Goal: Transaction & Acquisition: Purchase product/service

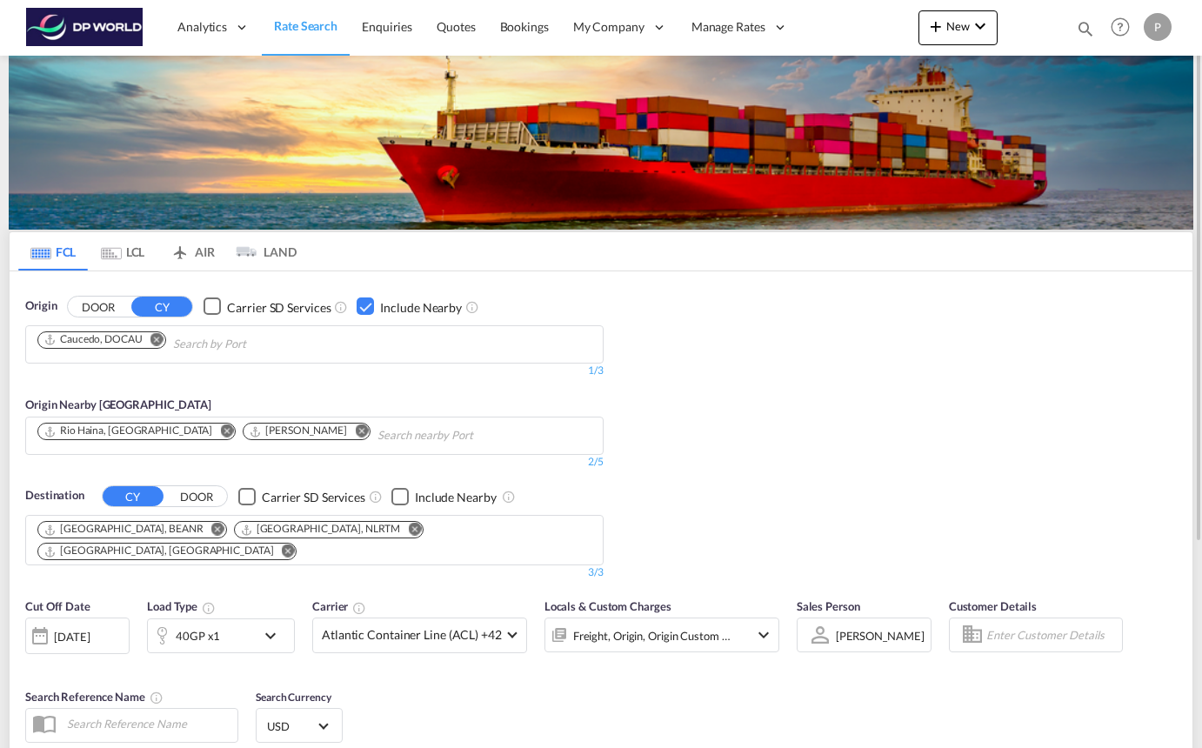
click at [161, 341] on md-icon "Remove" at bounding box center [156, 338] width 13 height 13
click at [220, 433] on md-icon "Remove" at bounding box center [226, 430] width 13 height 13
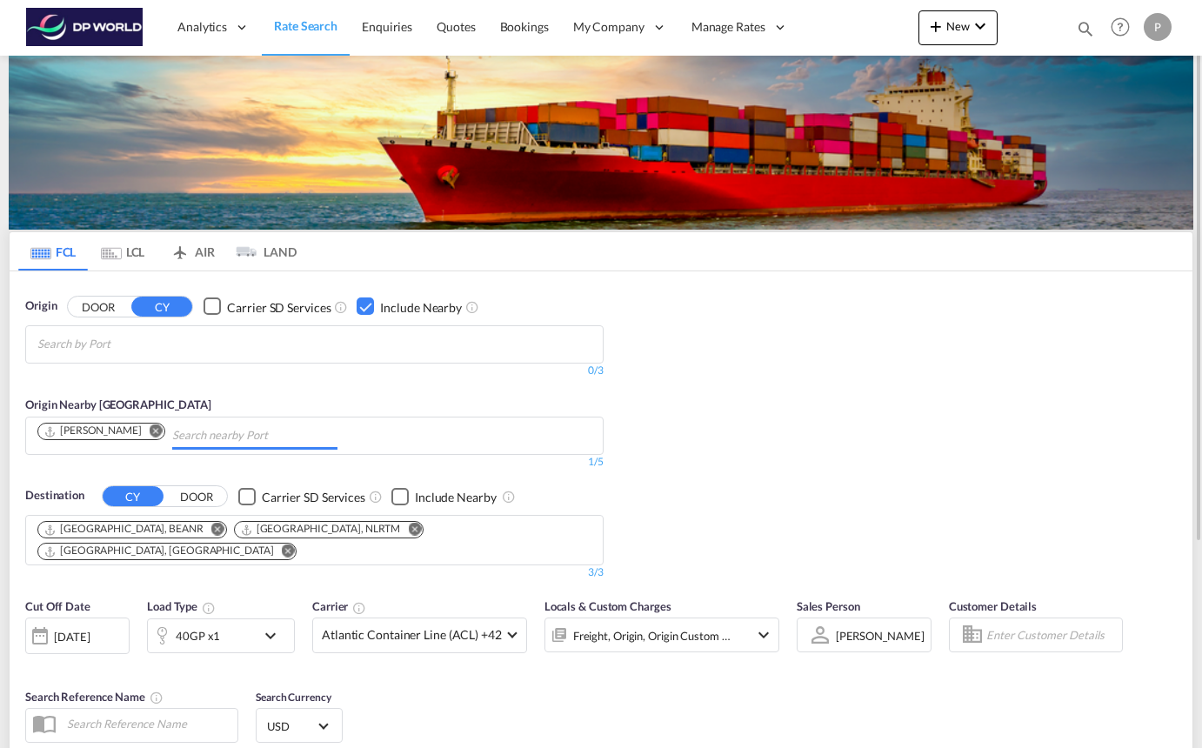
click at [150, 431] on md-icon "Remove" at bounding box center [156, 430] width 13 height 13
click at [156, 348] on body "Analytics Reports Dashboard Rate Search Enquiries Quotes Bookings" at bounding box center [601, 374] width 1202 height 748
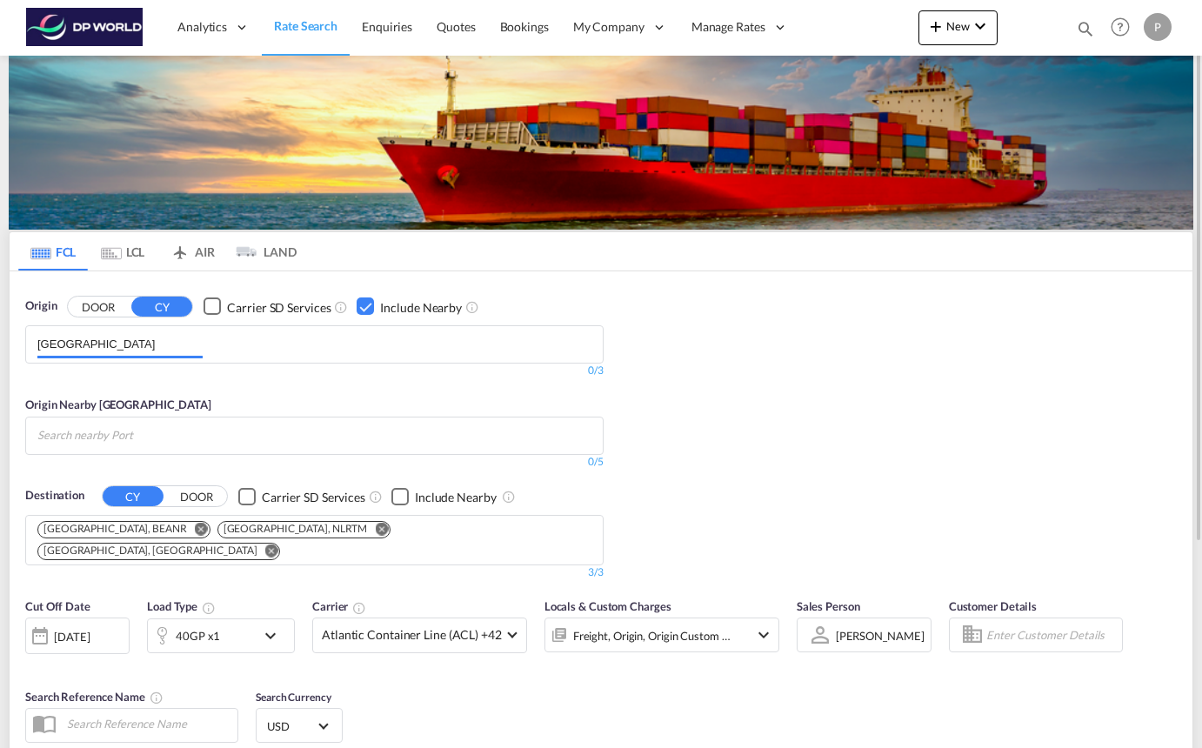
type input "[GEOGRAPHIC_DATA]"
click at [110, 297] on button "DOOR" at bounding box center [98, 307] width 61 height 20
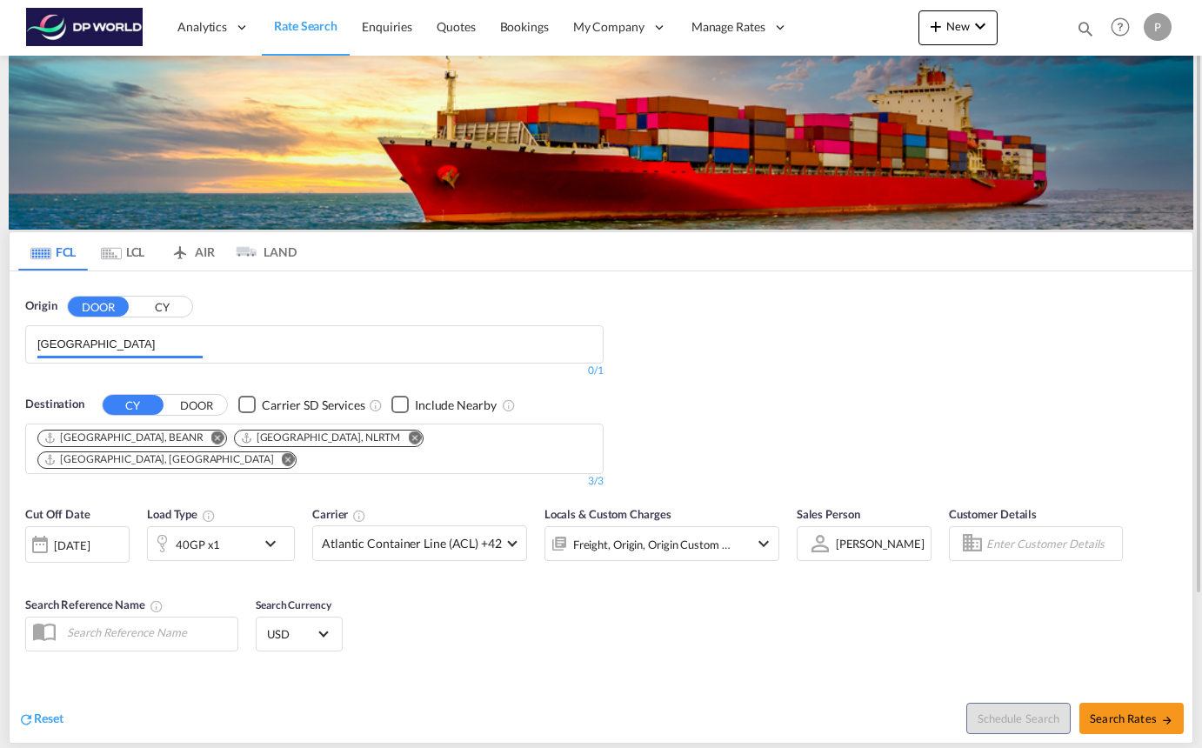
click at [103, 345] on input "[GEOGRAPHIC_DATA]" at bounding box center [119, 345] width 165 height 28
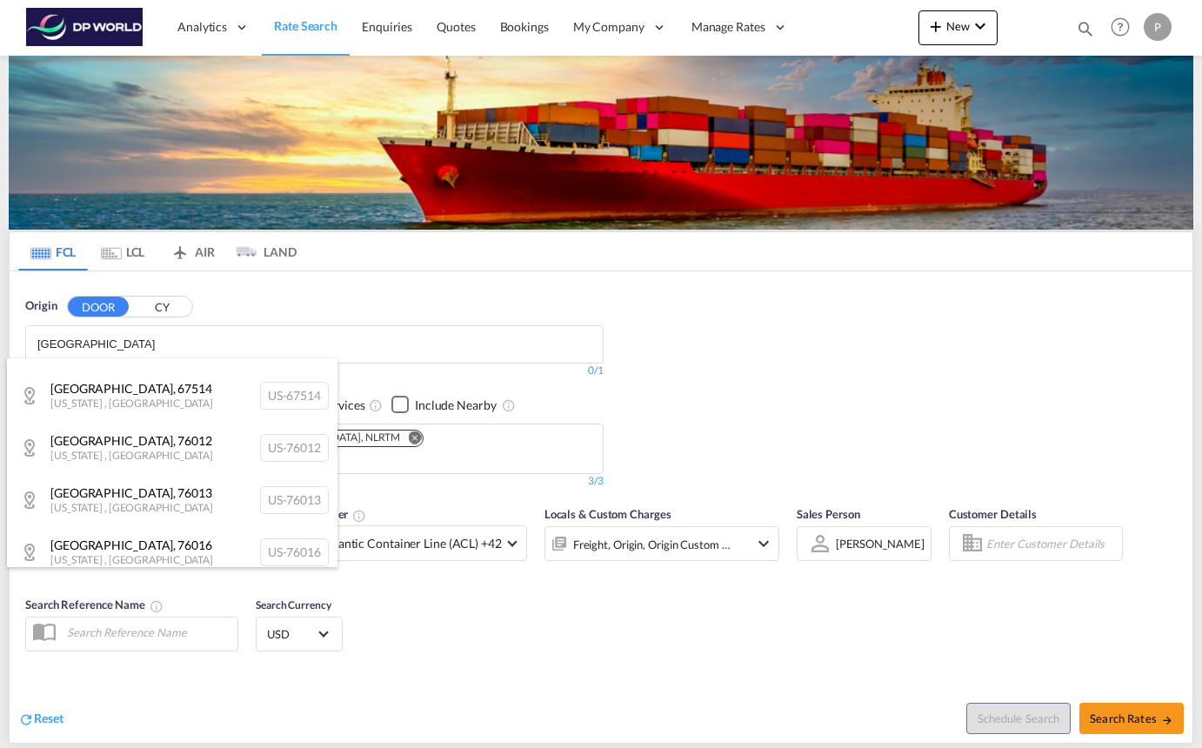
scroll to position [523, 0]
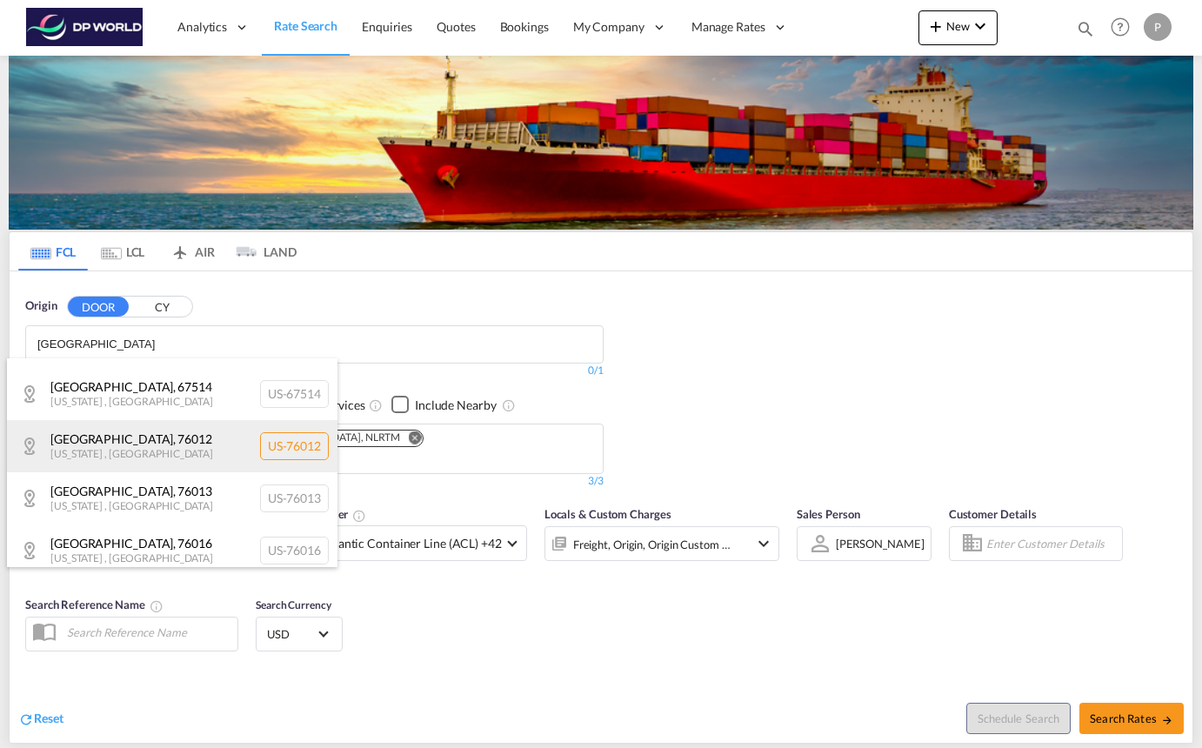
click at [154, 442] on div "[GEOGRAPHIC_DATA][US_STATE] [GEOGRAPHIC_DATA]-76012" at bounding box center [172, 446] width 331 height 52
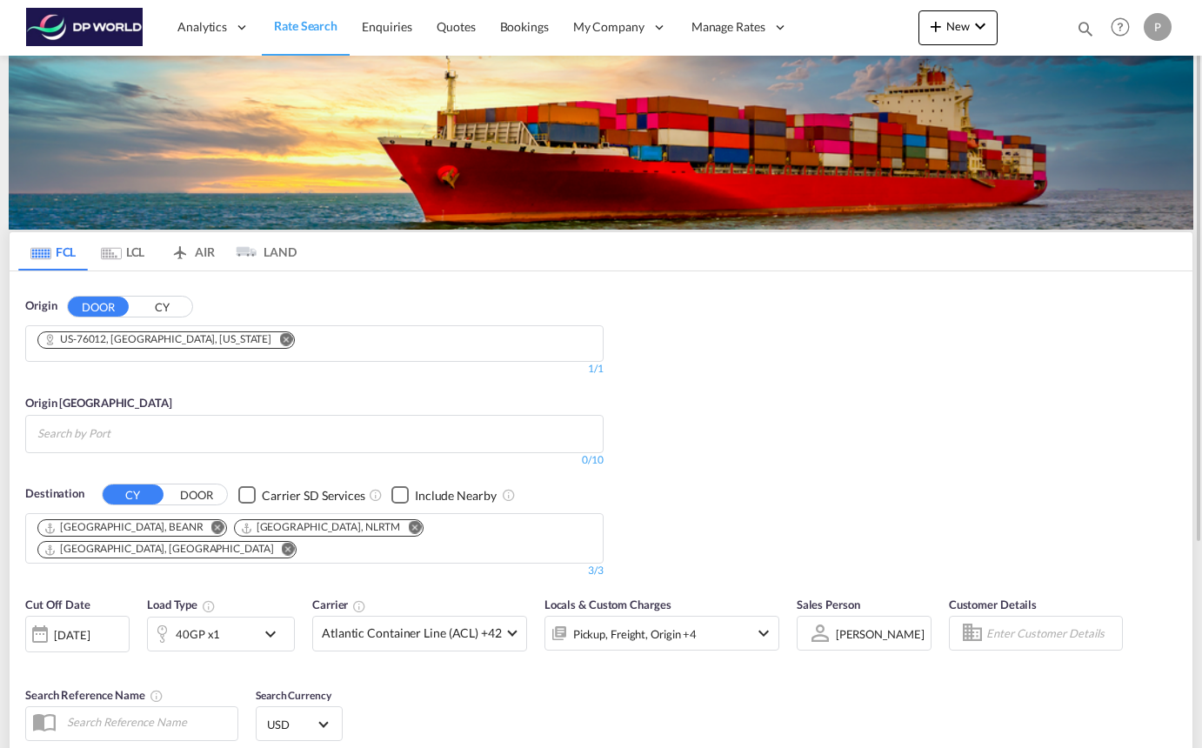
click at [187, 432] on input "Search by Port" at bounding box center [119, 434] width 165 height 28
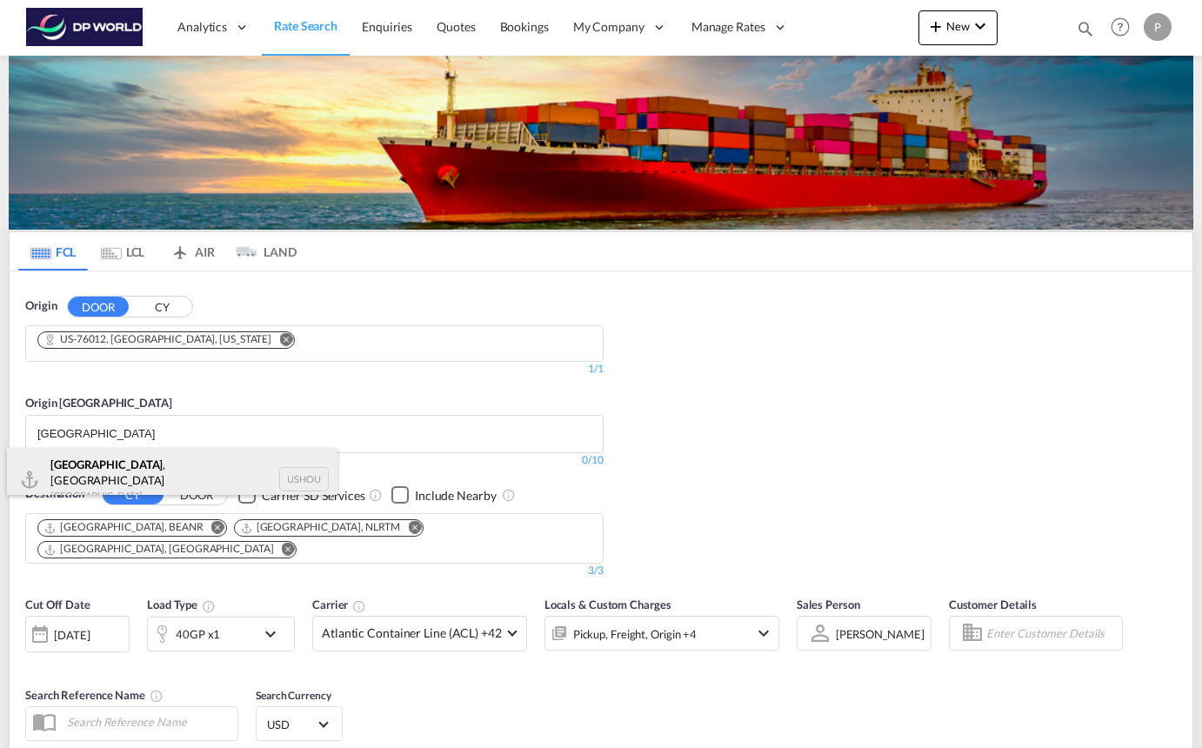
type input "[GEOGRAPHIC_DATA]"
click at [206, 456] on div "[GEOGRAPHIC_DATA] , [GEOGRAPHIC_DATA] [GEOGRAPHIC_DATA] USHOU" at bounding box center [172, 479] width 331 height 63
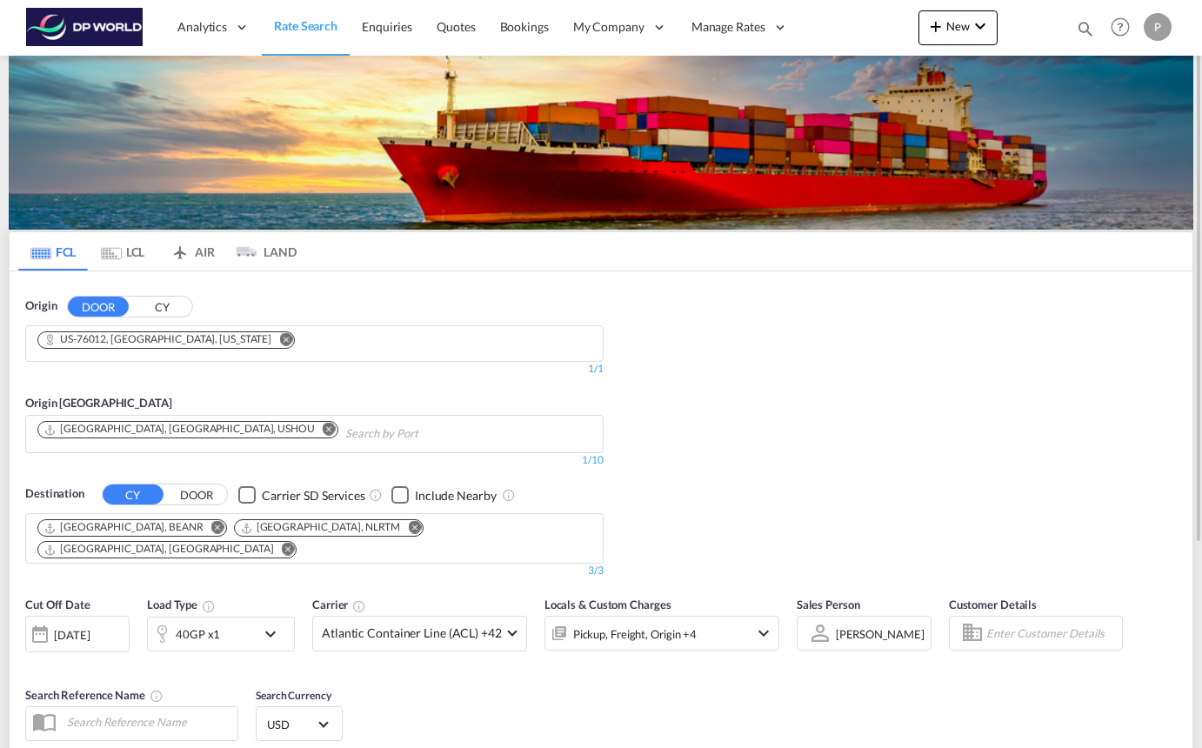
click at [211, 526] on md-icon "Remove" at bounding box center [217, 527] width 13 height 13
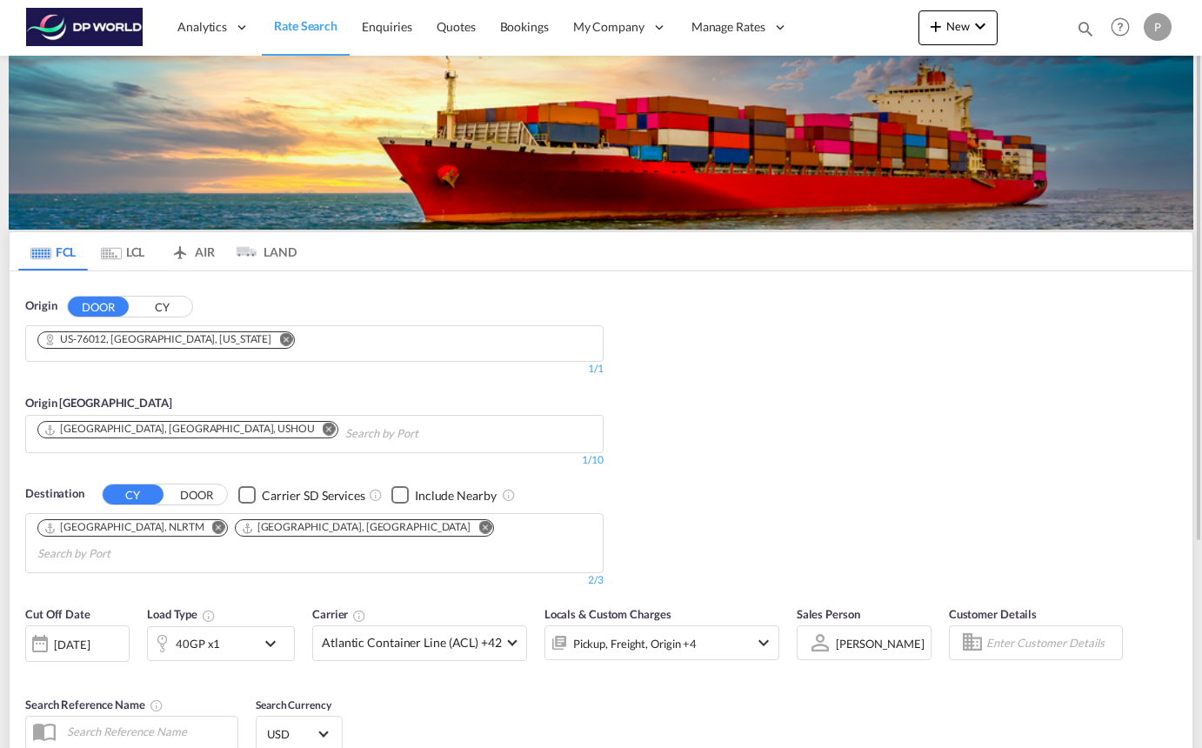
click at [212, 529] on md-icon "Remove" at bounding box center [218, 527] width 13 height 13
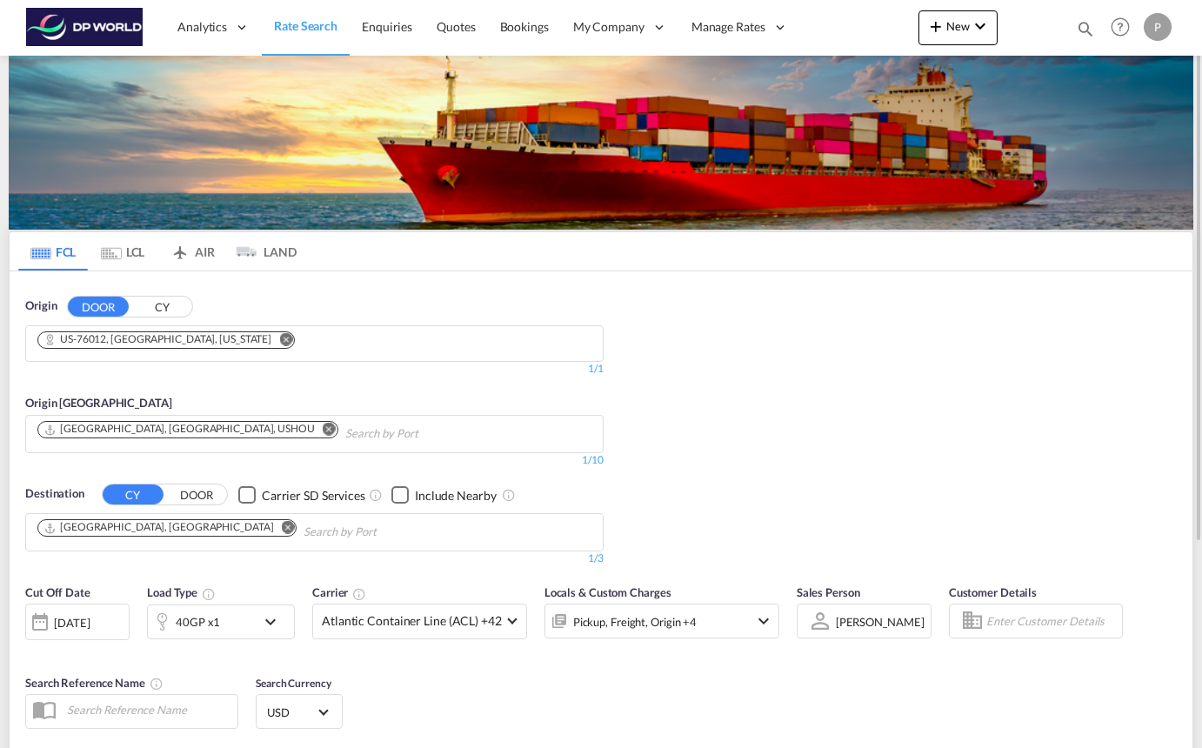
click at [282, 529] on md-icon "Remove" at bounding box center [288, 527] width 13 height 13
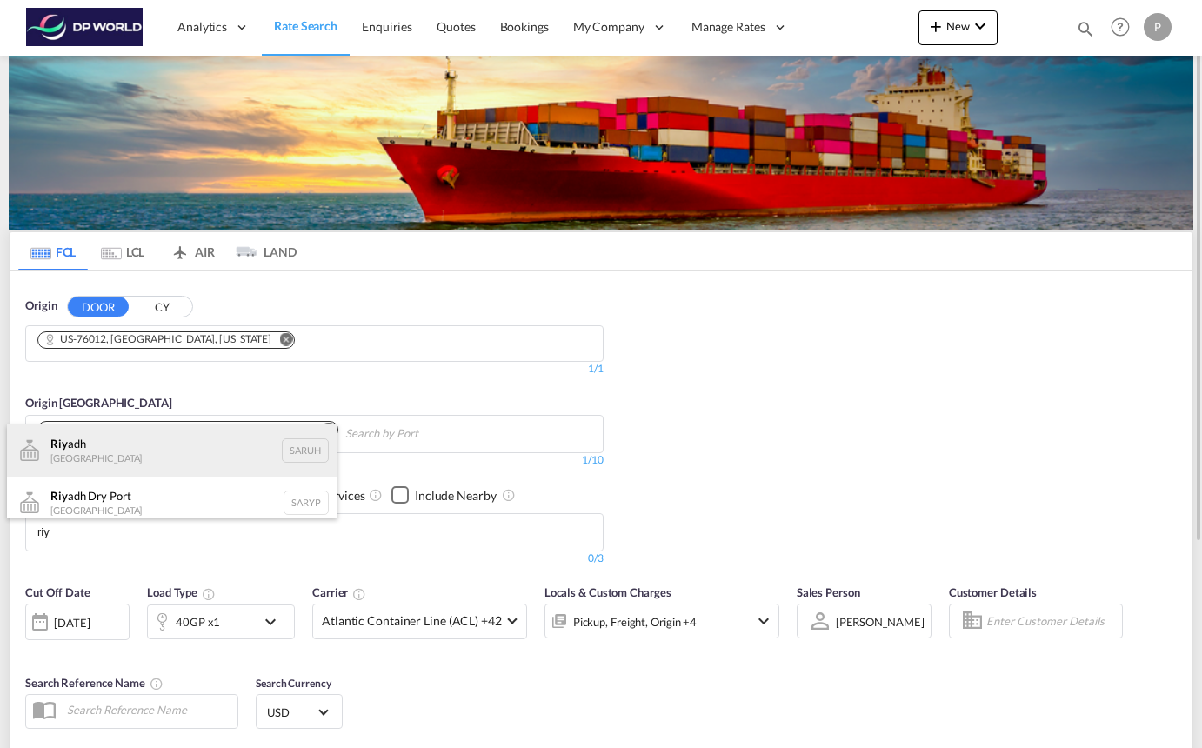
type input "riy"
click at [224, 451] on div "Riy adh [GEOGRAPHIC_DATA] [GEOGRAPHIC_DATA]" at bounding box center [172, 450] width 331 height 52
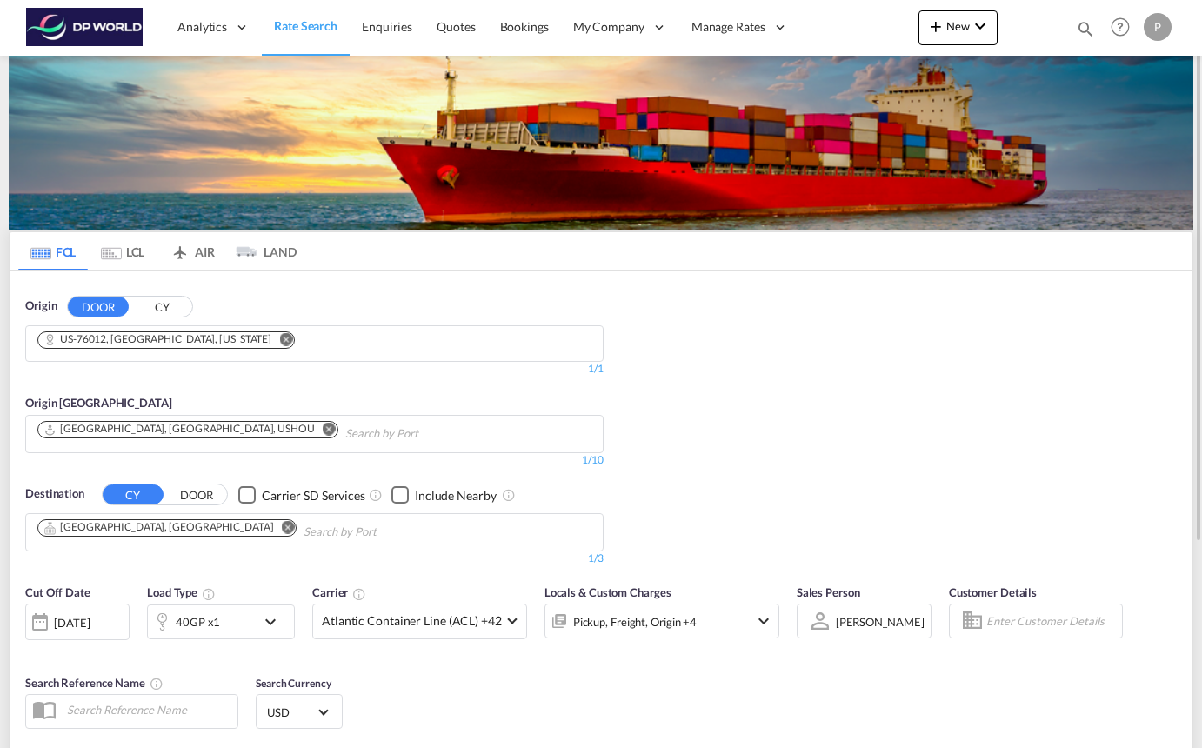
click at [402, 504] on div "Checkbox No Ink" at bounding box center [399, 494] width 17 height 17
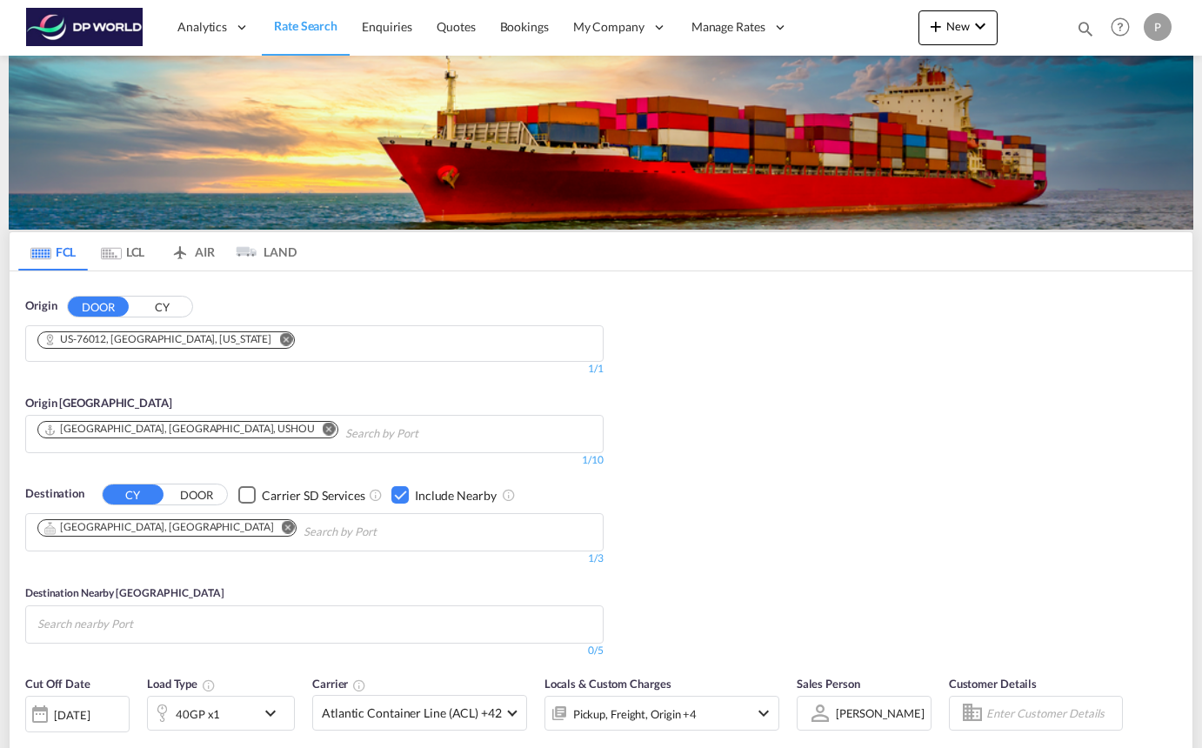
click at [220, 527] on body "Analytics Reports Dashboard Rate Search Enquiries Quotes Bookings" at bounding box center [601, 374] width 1202 height 748
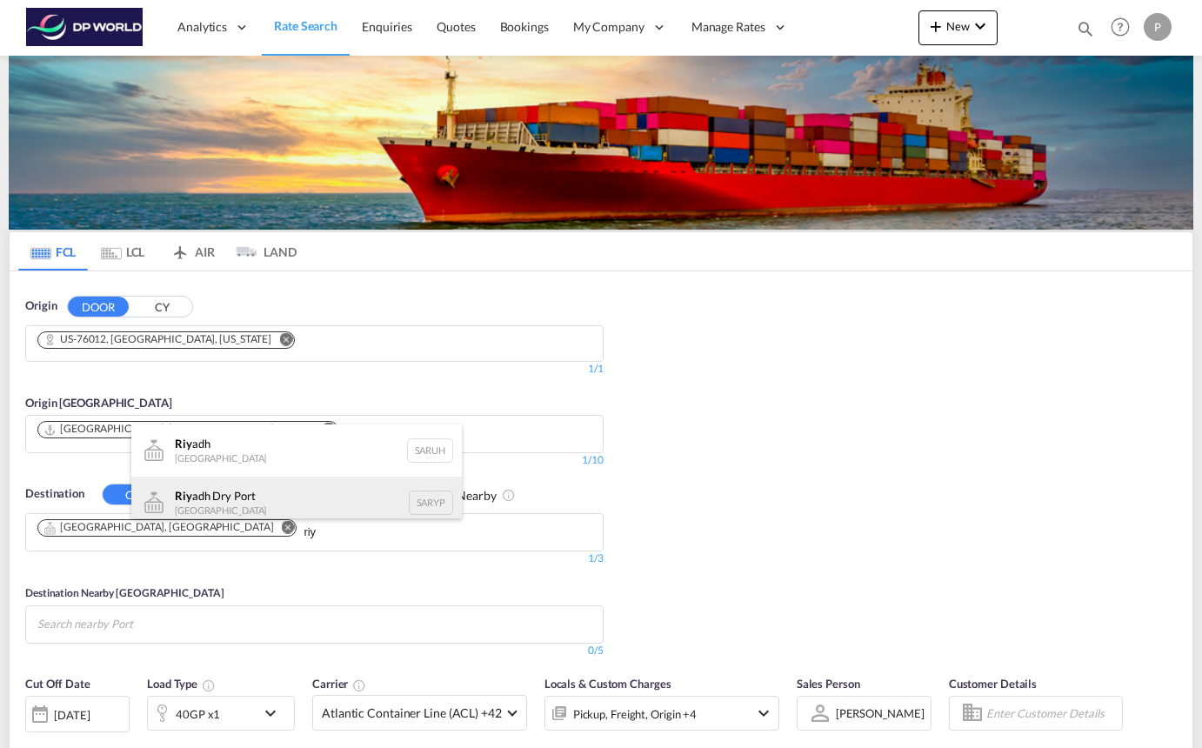
scroll to position [10, 0]
type input "riy"
click at [282, 493] on div "Riy adh Dry [GEOGRAPHIC_DATA] SARYP" at bounding box center [296, 492] width 331 height 52
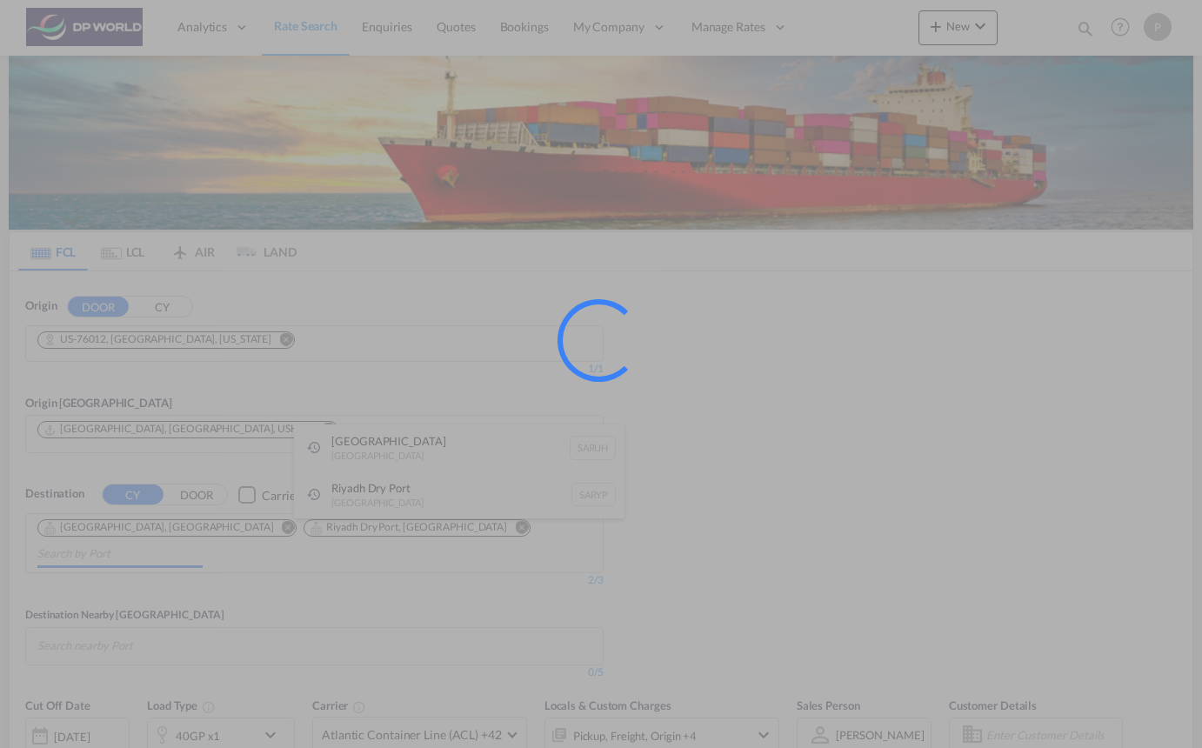
scroll to position [0, 0]
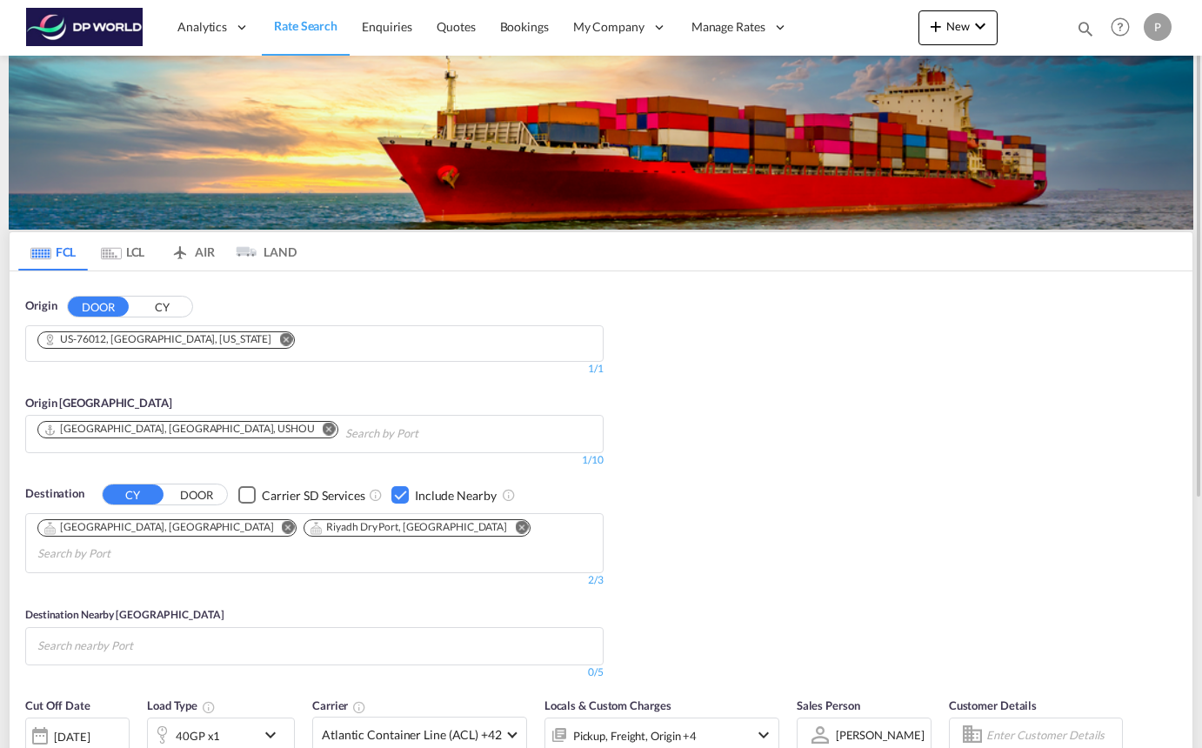
click at [350, 533] on body "Analytics Reports Dashboard Rate Search Enquiries Quotes Bookings" at bounding box center [601, 374] width 1202 height 748
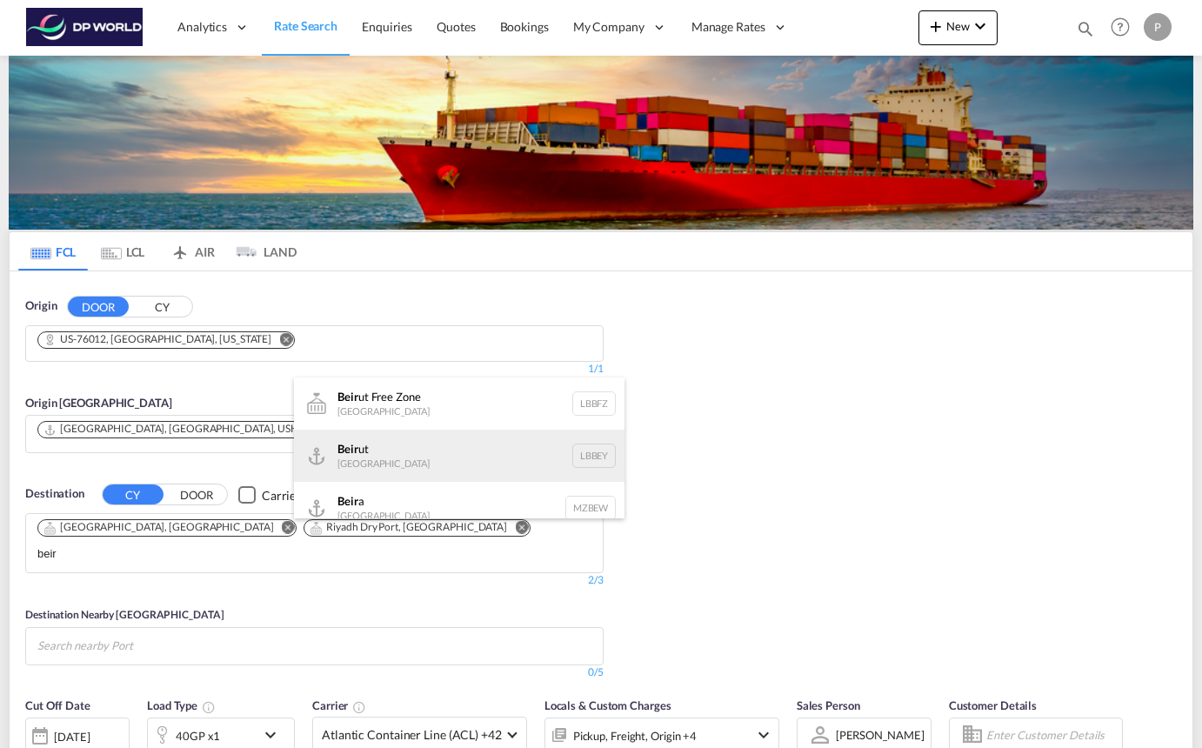
scroll to position [16, 0]
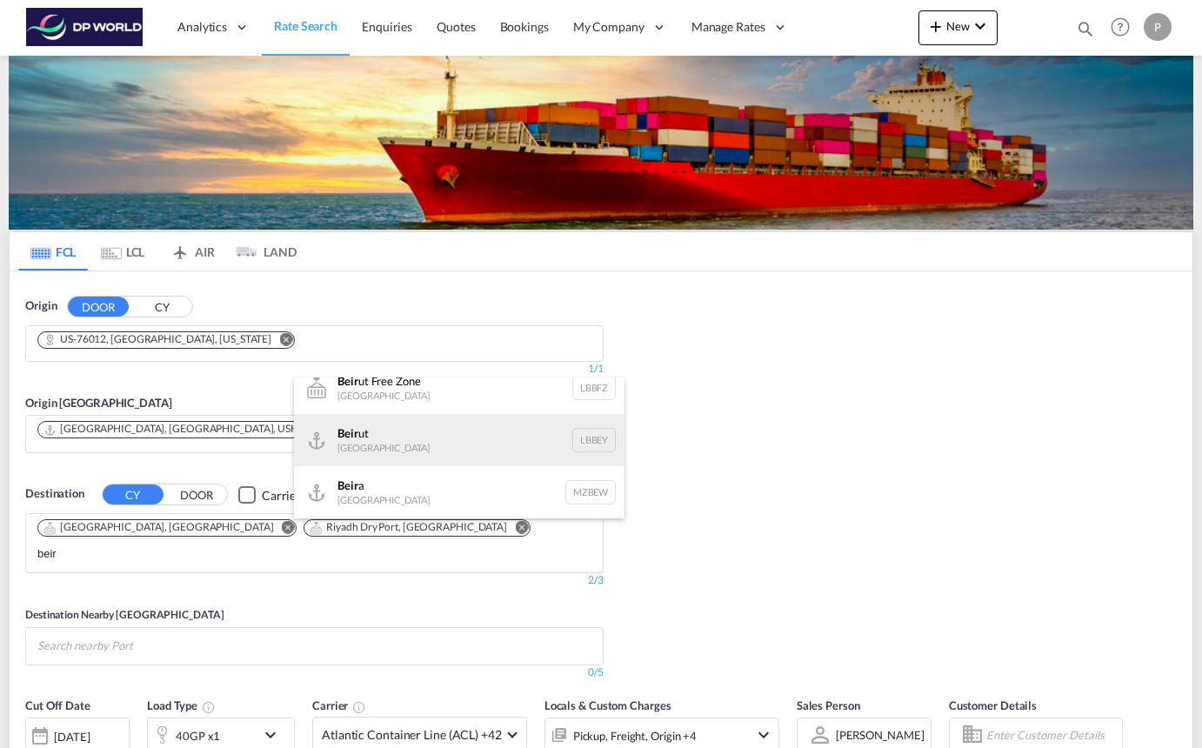
type input "beir"
click at [417, 444] on div "Beir ut [GEOGRAPHIC_DATA] LBBEY" at bounding box center [459, 440] width 331 height 52
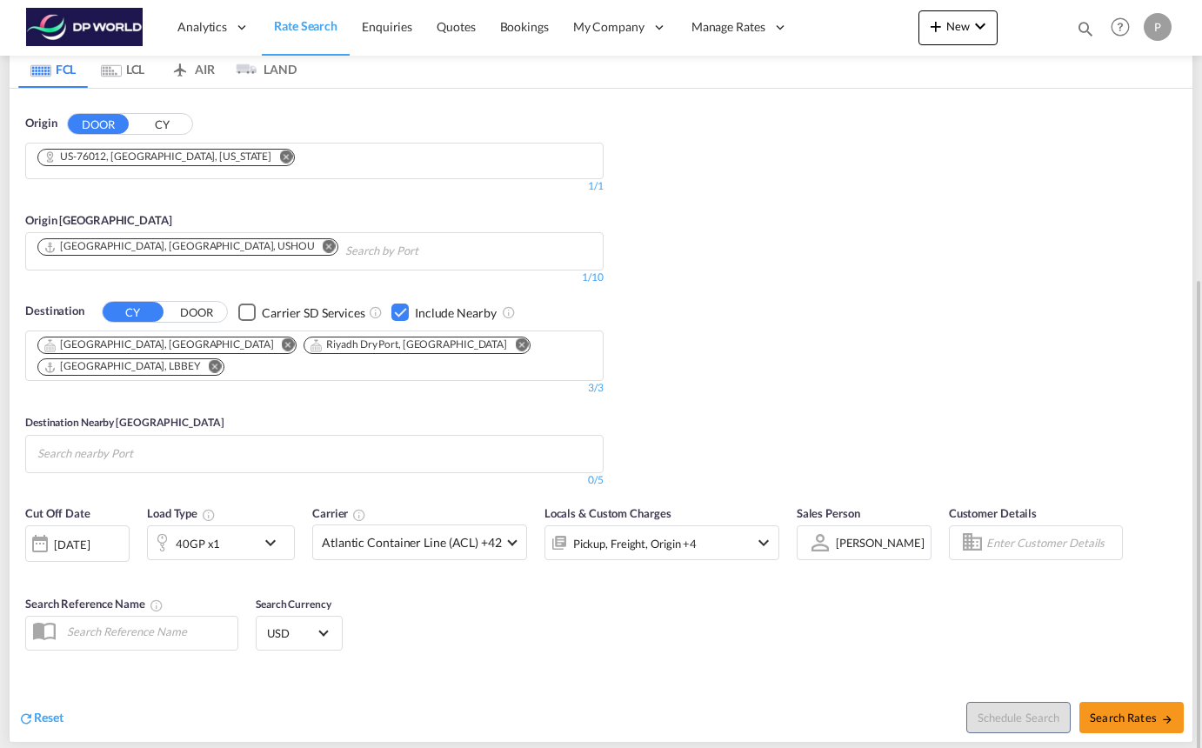
scroll to position [277, 0]
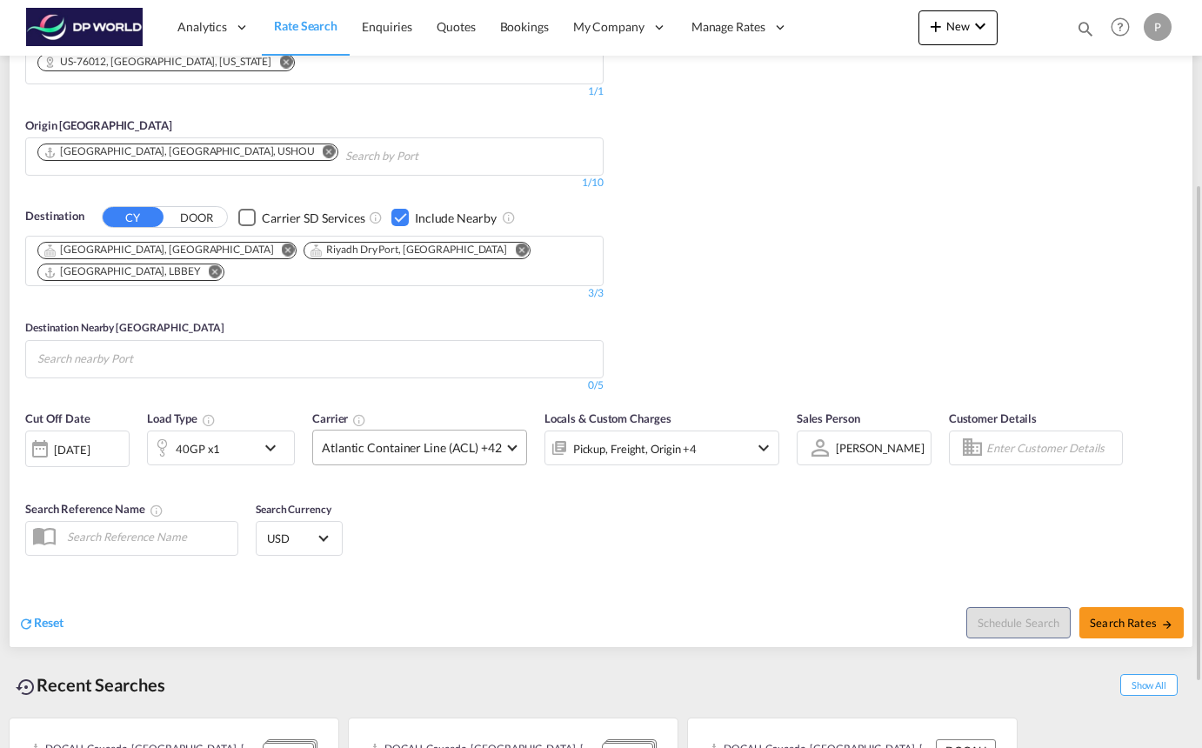
click at [498, 439] on span "Atlantic Container Line (ACL) +42" at bounding box center [412, 447] width 180 height 17
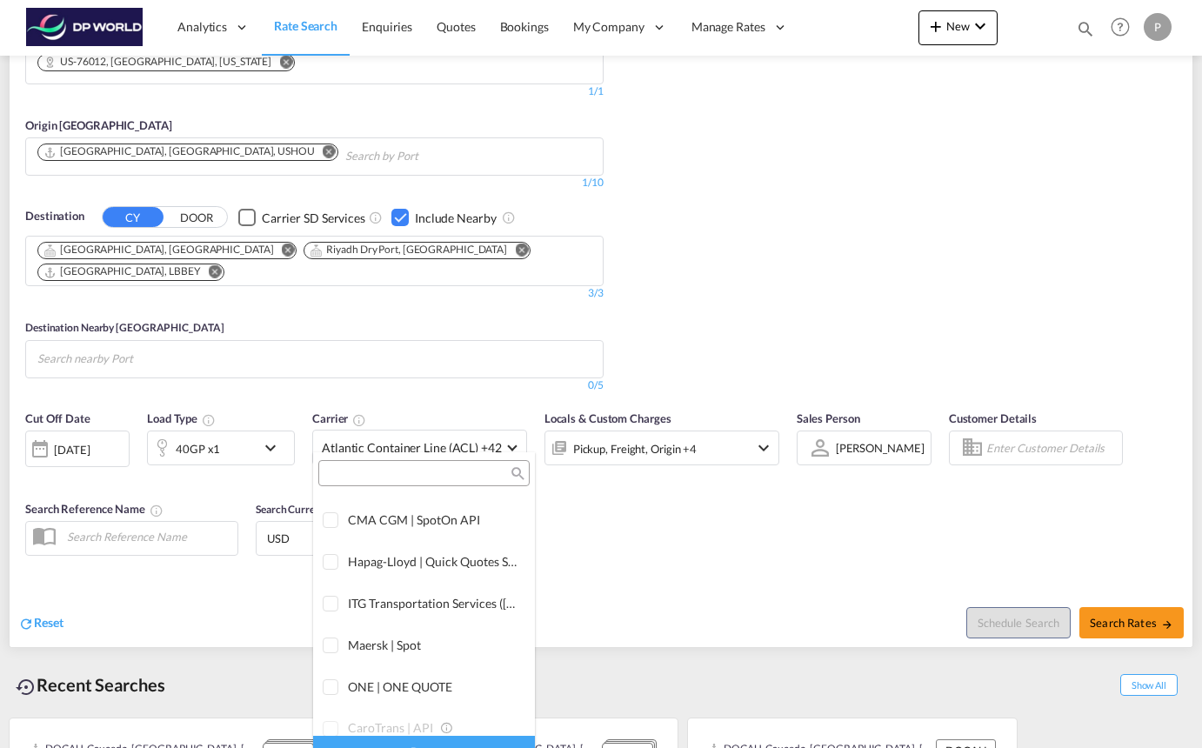
scroll to position [0, 0]
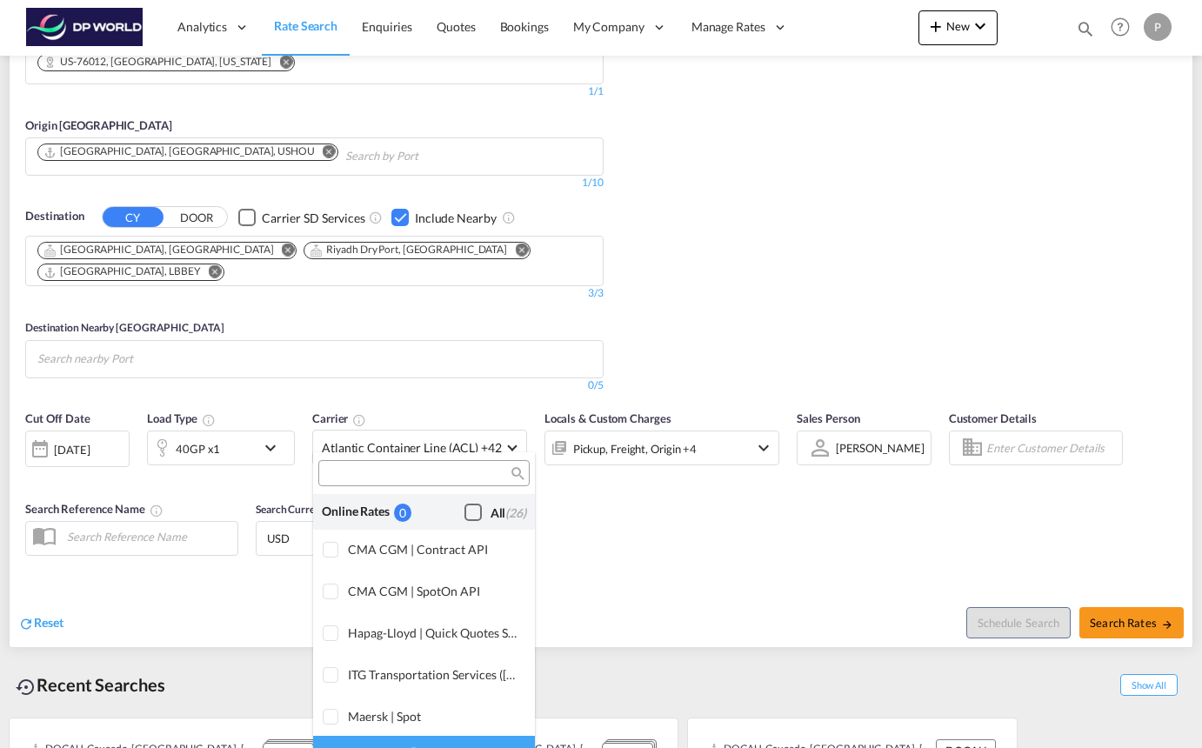
click at [474, 508] on div "Checkbox No Ink" at bounding box center [472, 512] width 17 height 17
click at [647, 505] on md-backdrop at bounding box center [601, 374] width 1202 height 748
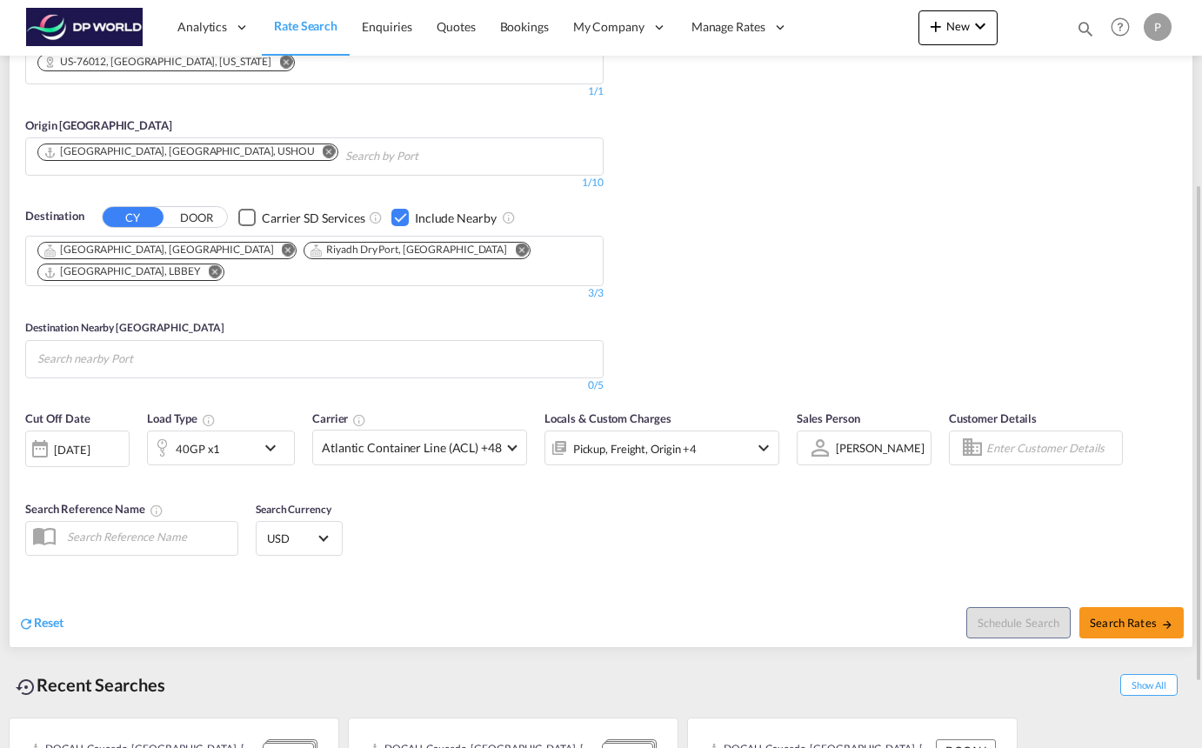
click at [63, 447] on div "[DATE]" at bounding box center [77, 449] width 104 height 37
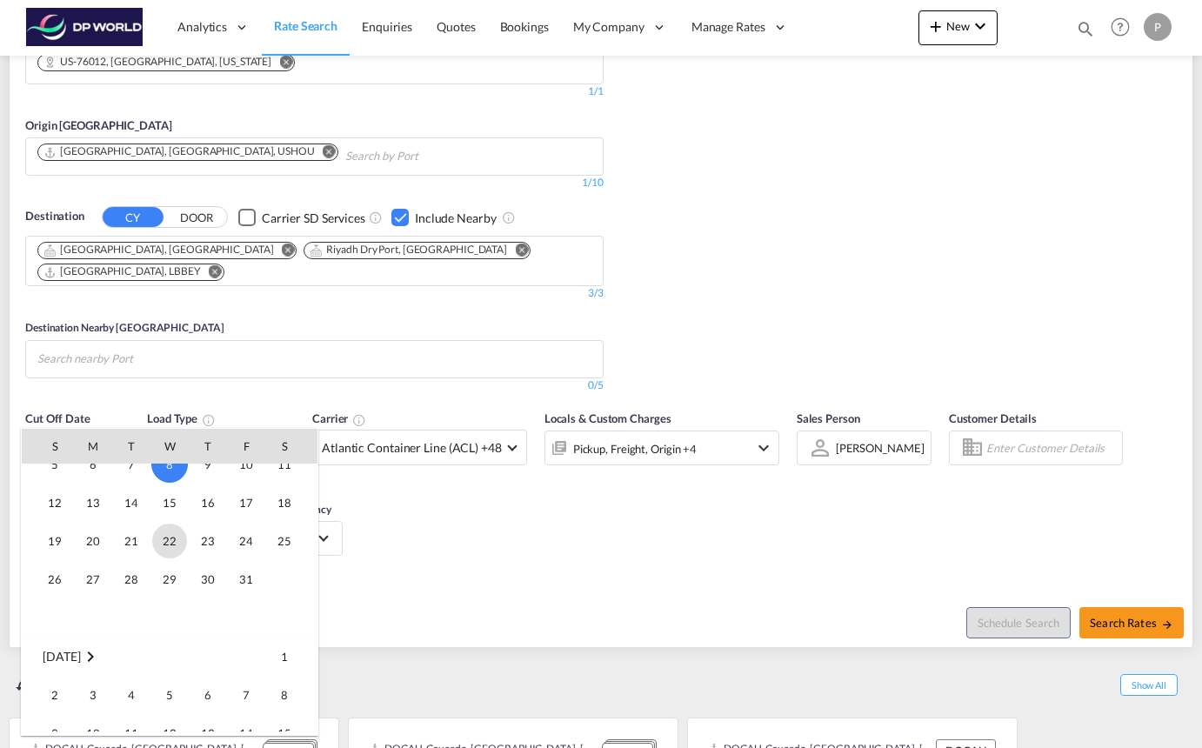
scroll to position [759, 0]
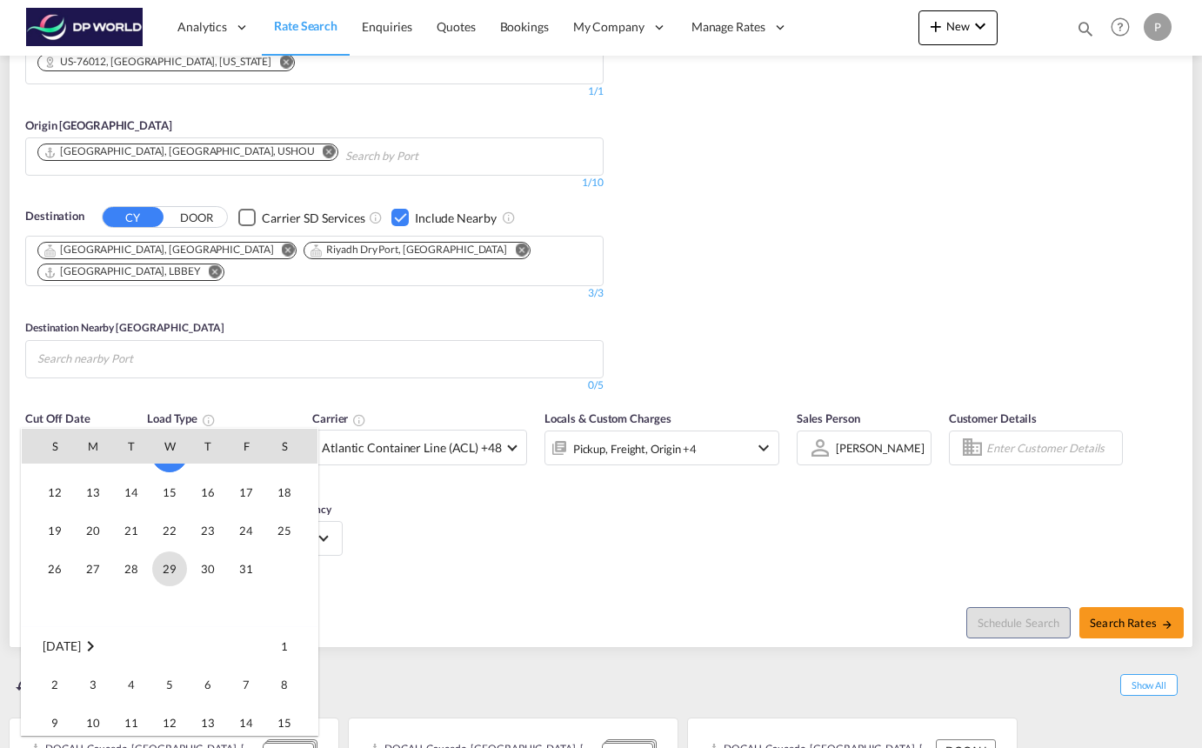
click at [165, 570] on span "29" at bounding box center [169, 568] width 35 height 35
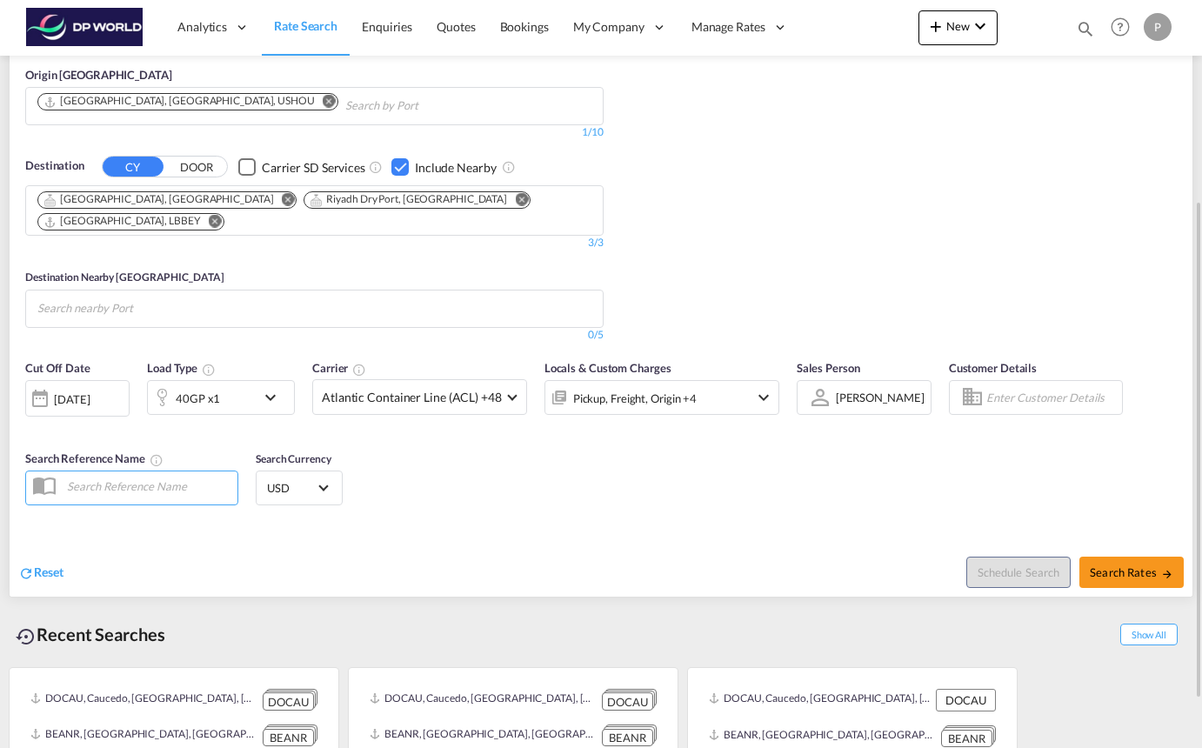
scroll to position [329, 0]
click at [1120, 556] on button "Search Rates" at bounding box center [1131, 571] width 104 height 31
type input "76012 to SARUH,SARYP,LBBEY / [DATE]"
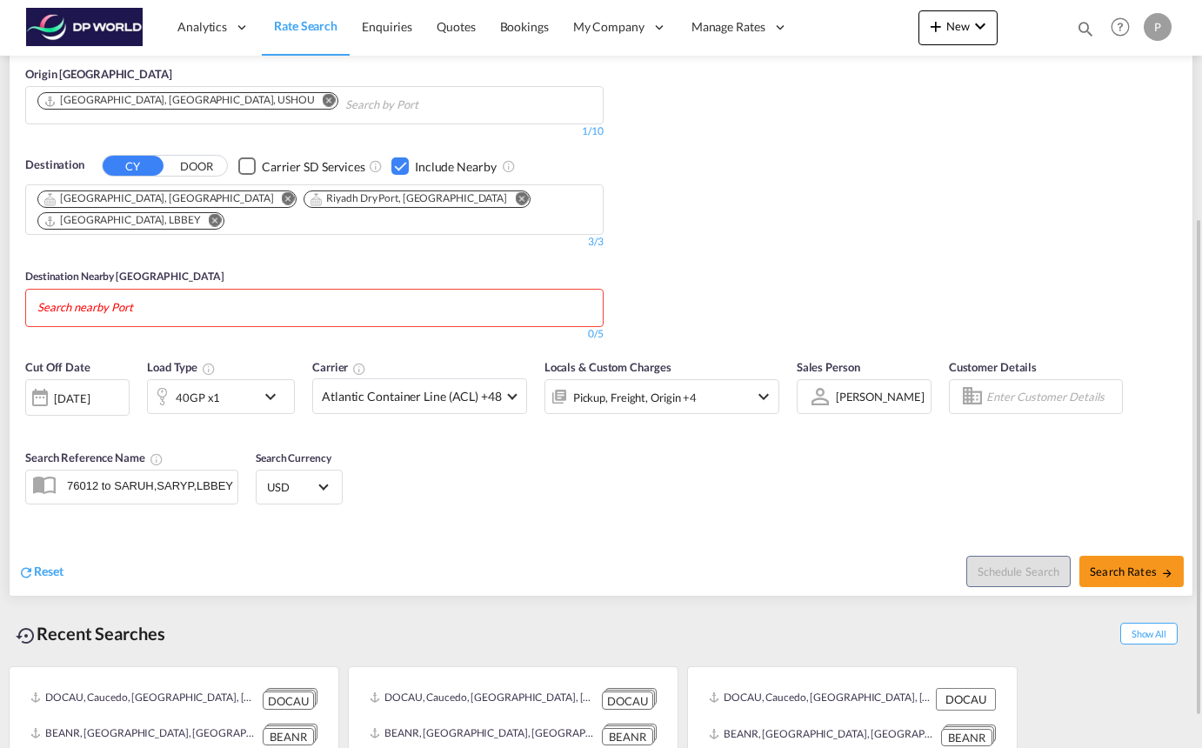
click at [300, 293] on md-chips at bounding box center [314, 308] width 577 height 37
click at [401, 165] on div "Checkbox No Ink" at bounding box center [399, 165] width 17 height 17
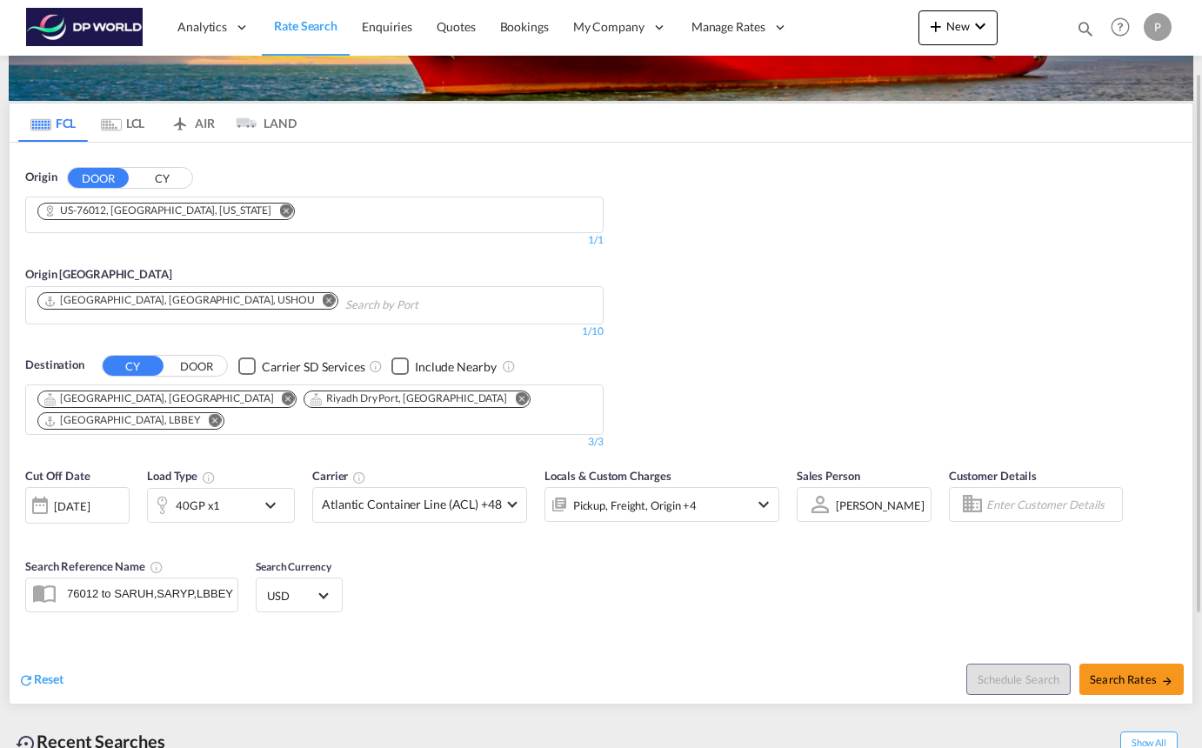
scroll to position [135, 0]
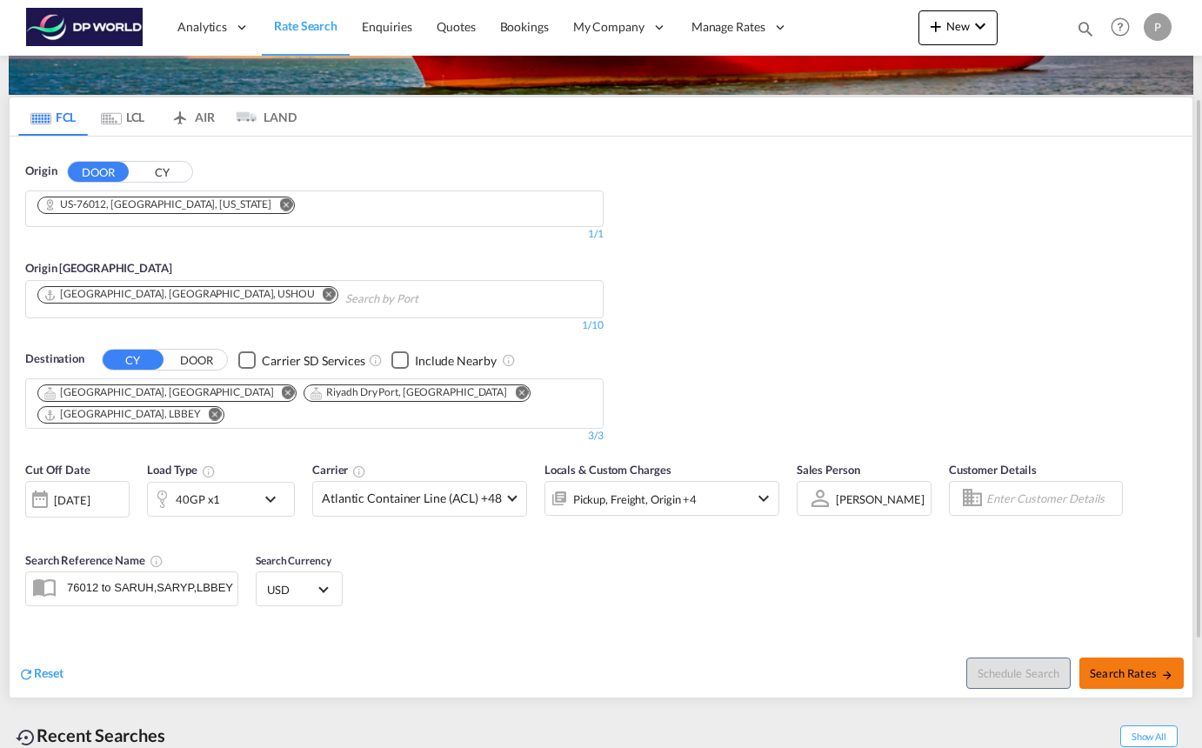
click at [1093, 666] on span "Search Rates" at bounding box center [1132, 673] width 84 height 14
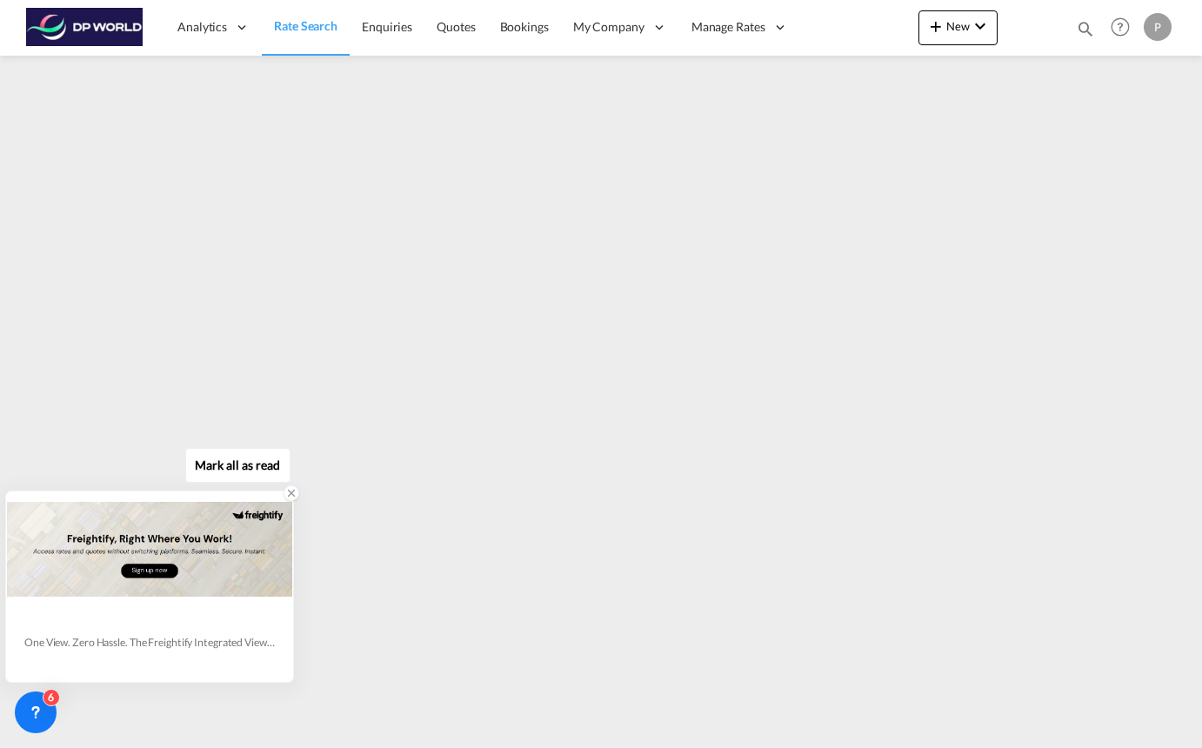
click at [291, 491] on icon at bounding box center [291, 493] width 12 height 12
